Goal: Check status

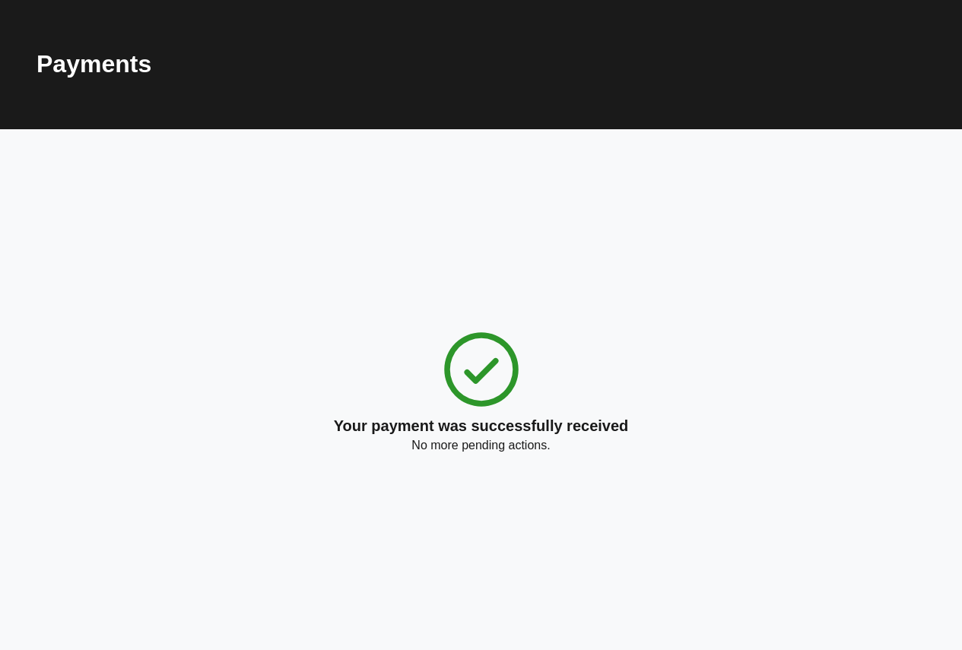
click at [360, 383] on div "Your payment was successfully received No more pending actions." at bounding box center [481, 389] width 295 height 131
drag, startPoint x: 494, startPoint y: 347, endPoint x: 435, endPoint y: 341, distance: 59.6
click at [436, 341] on icon at bounding box center [481, 369] width 91 height 91
click at [432, 243] on div "Your payment was successfully received No more pending actions." at bounding box center [480, 389] width 889 height 521
click at [473, 353] on icon at bounding box center [481, 369] width 91 height 91
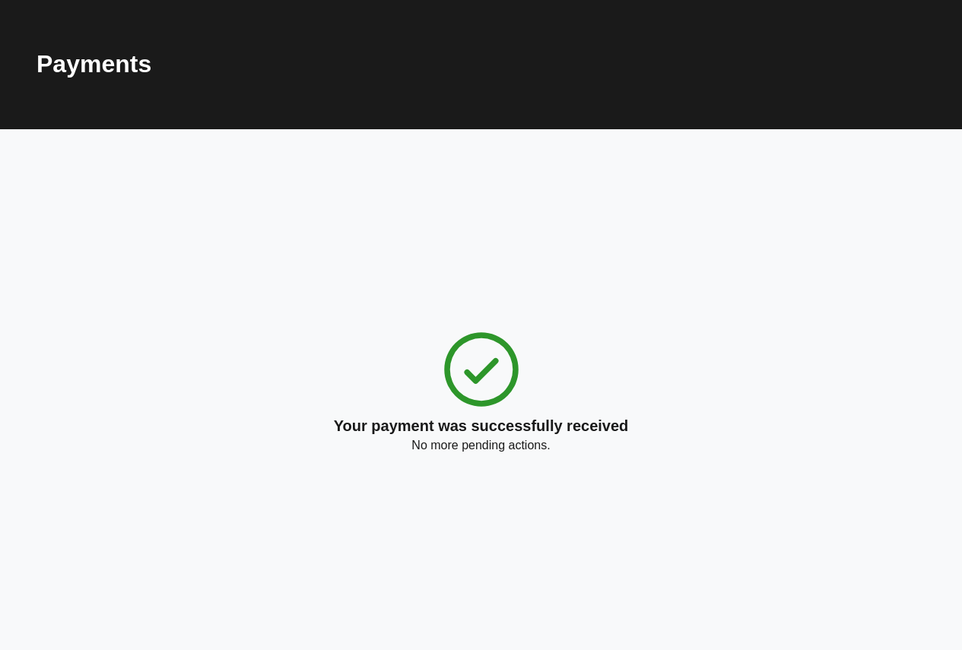
click at [471, 422] on p "Your payment was successfully received" at bounding box center [481, 425] width 295 height 21
click at [461, 448] on p "No more pending actions." at bounding box center [480, 445] width 138 height 18
click at [612, 220] on div "Your payment was successfully received No more pending actions." at bounding box center [480, 389] width 889 height 521
click at [414, 334] on div "Your payment was successfully received No more pending actions." at bounding box center [481, 389] width 295 height 131
